Goal: Transaction & Acquisition: Book appointment/travel/reservation

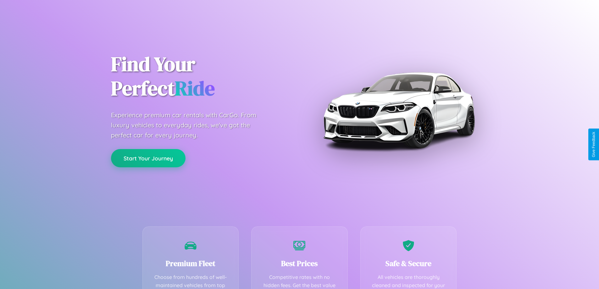
click at [148, 158] on button "Start Your Journey" at bounding box center [148, 158] width 74 height 18
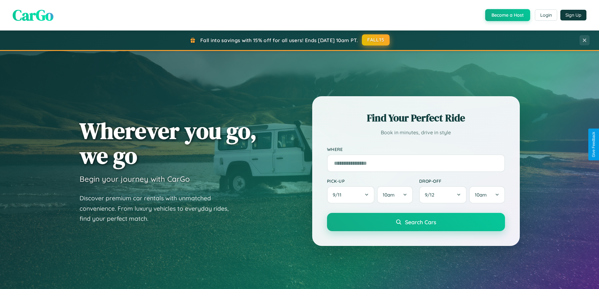
click at [376, 40] on button "FALL15" at bounding box center [376, 39] width 28 height 11
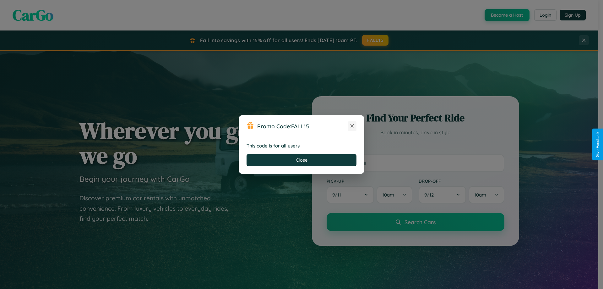
click at [352, 126] on icon at bounding box center [352, 126] width 6 height 6
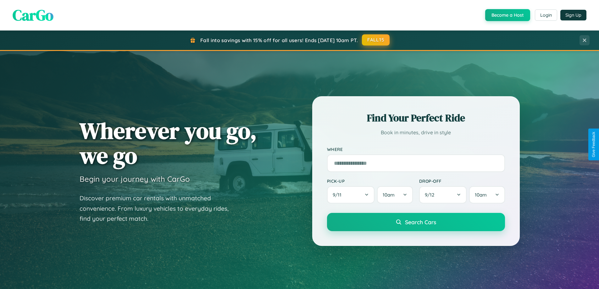
click at [376, 40] on button "FALL15" at bounding box center [376, 39] width 28 height 11
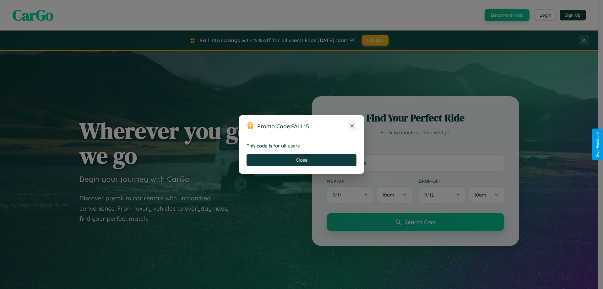
click at [352, 126] on icon at bounding box center [352, 126] width 6 height 6
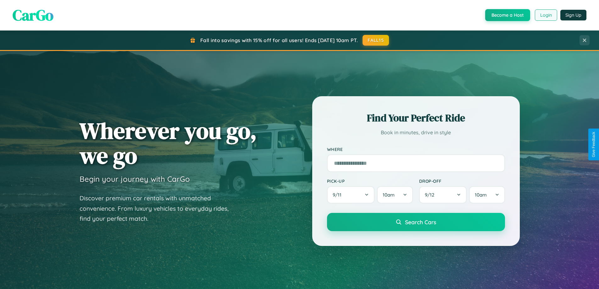
click at [545, 15] on button "Login" at bounding box center [546, 14] width 22 height 11
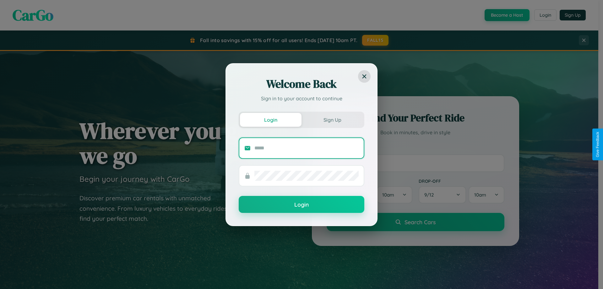
click at [307, 148] on input "text" at bounding box center [307, 148] width 104 height 10
type input "**********"
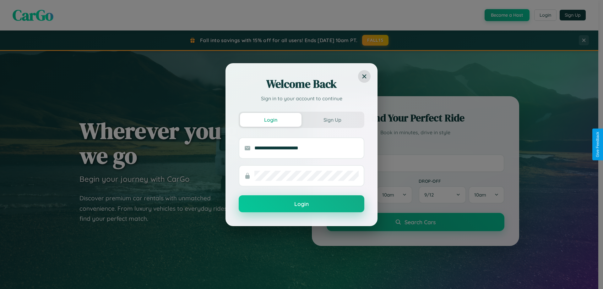
click at [302, 204] on button "Login" at bounding box center [302, 203] width 126 height 17
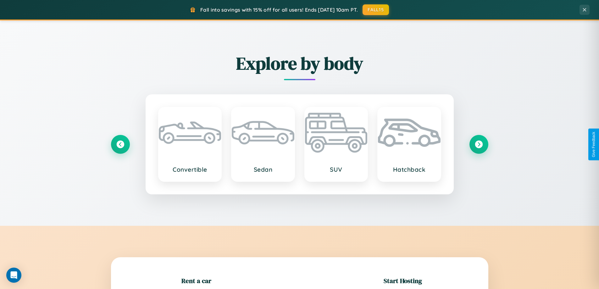
scroll to position [136, 0]
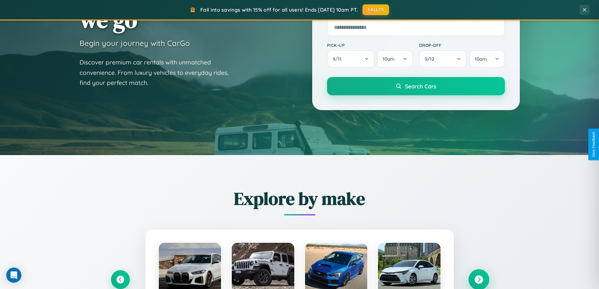
click at [478, 279] on icon at bounding box center [478, 279] width 8 height 8
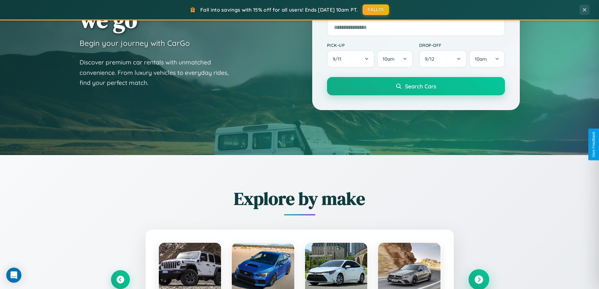
click at [478, 279] on icon at bounding box center [478, 279] width 8 height 8
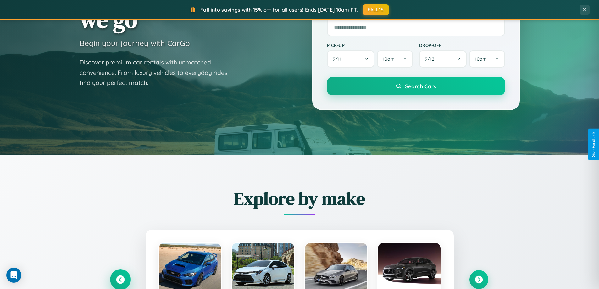
click at [120, 279] on icon at bounding box center [120, 279] width 8 height 8
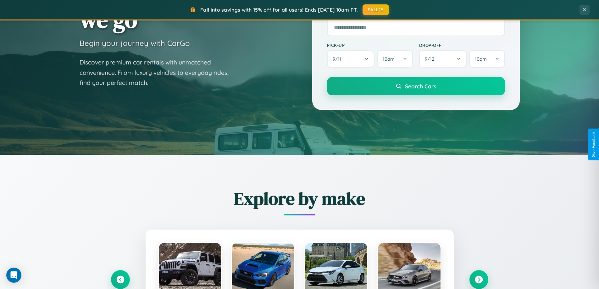
scroll to position [629, 0]
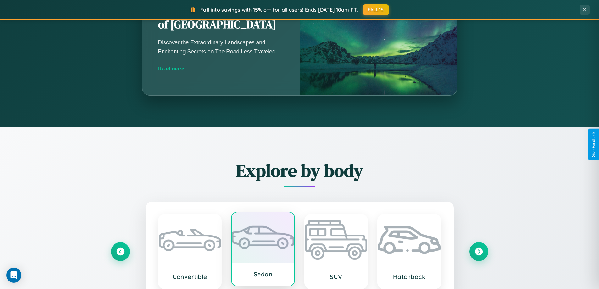
click at [263, 250] on div at bounding box center [263, 237] width 63 height 50
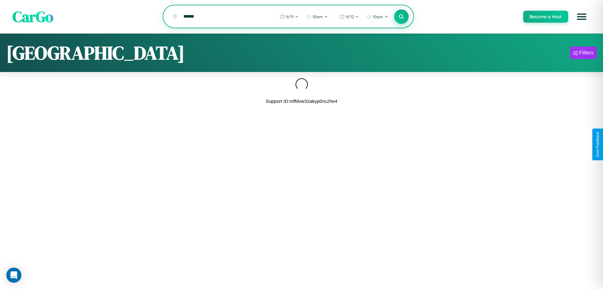
click at [401, 17] on icon at bounding box center [401, 17] width 6 height 6
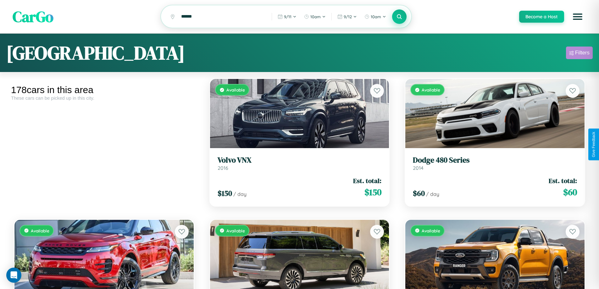
click at [579, 54] on div "Filters" at bounding box center [582, 53] width 14 height 6
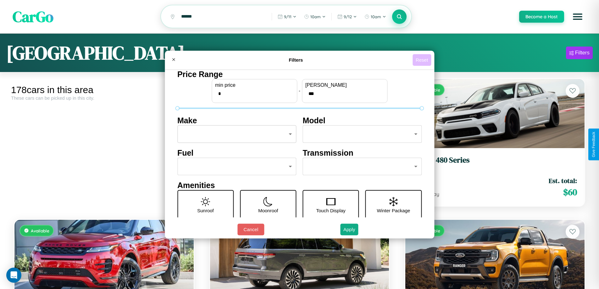
click at [422, 60] on button "Reset" at bounding box center [421, 60] width 19 height 12
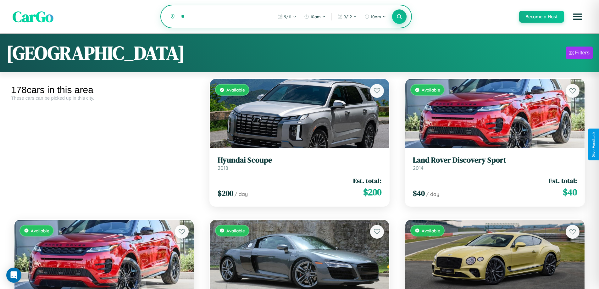
type input "*"
type input "*********"
click at [399, 17] on icon at bounding box center [399, 17] width 6 height 6
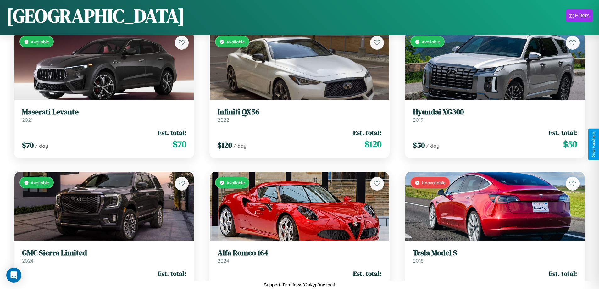
scroll to position [3465, 0]
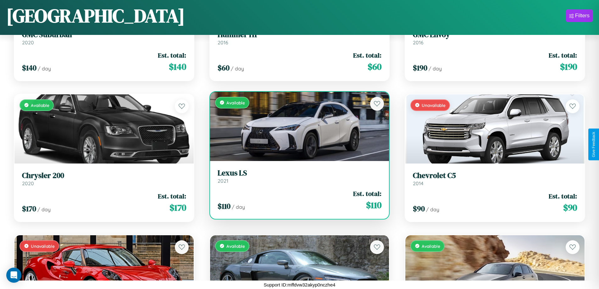
click at [297, 176] on h3 "Lexus LS" at bounding box center [299, 172] width 164 height 9
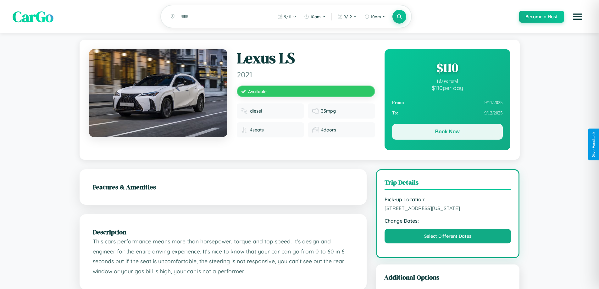
click at [447, 133] on button "Book Now" at bounding box center [447, 132] width 111 height 16
